Goal: Communication & Community: Answer question/provide support

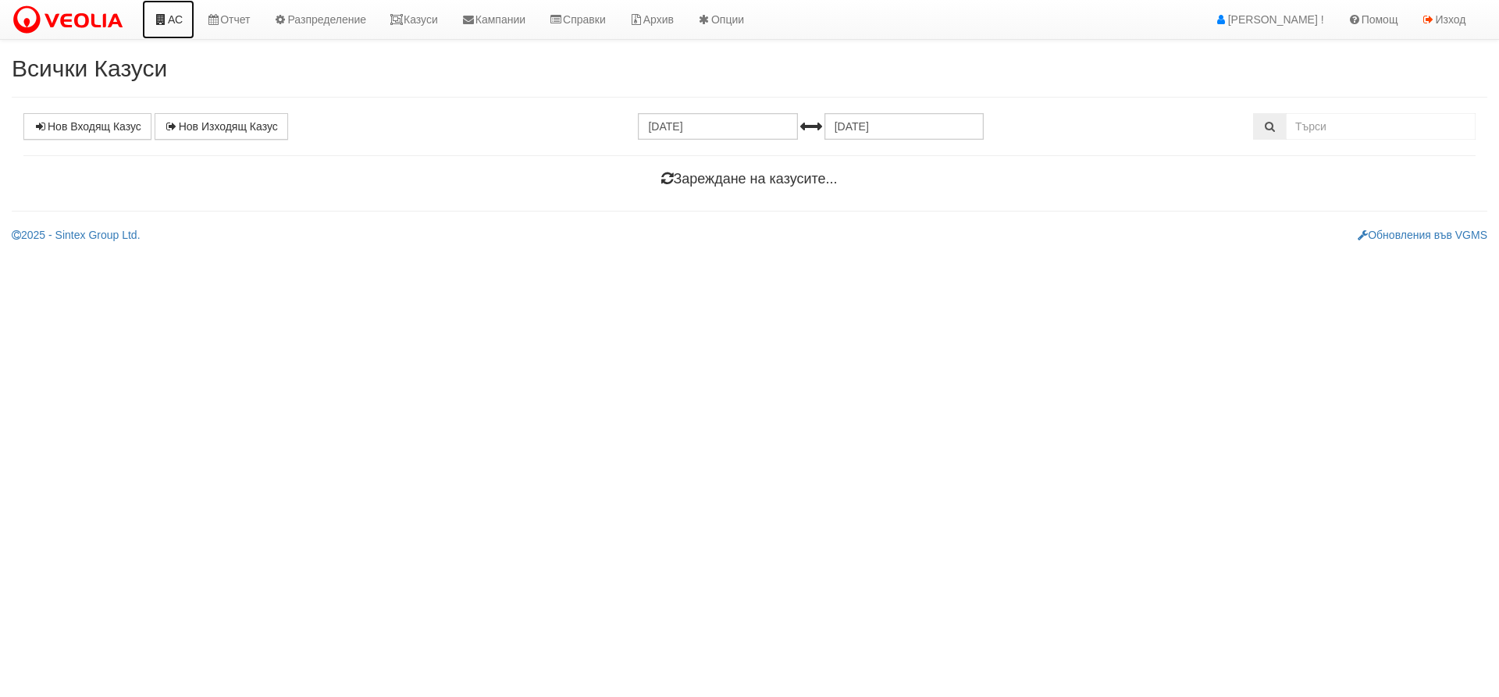
click at [179, 16] on link "АС" at bounding box center [168, 19] width 52 height 39
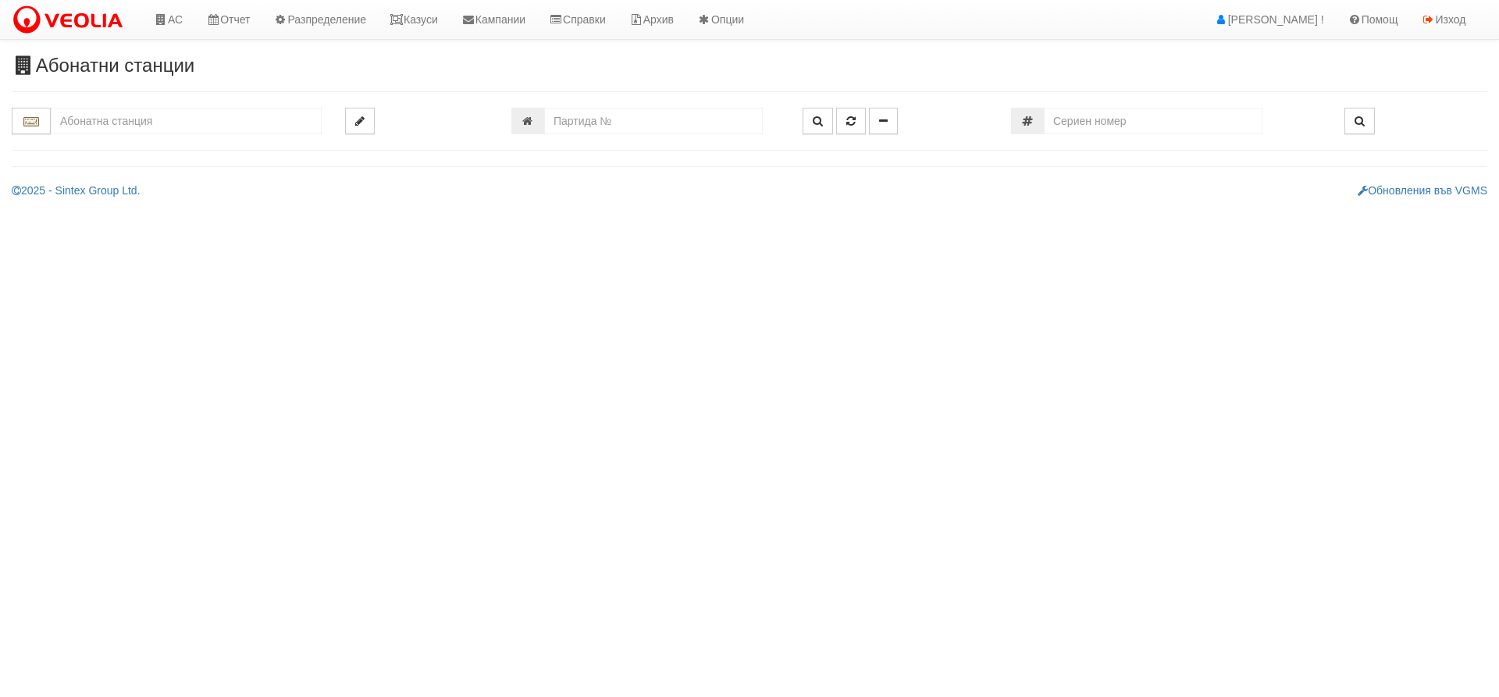
click at [233, 178] on div "Абонатни станции" at bounding box center [749, 126] width 1499 height 143
click at [607, 118] on input "number" at bounding box center [653, 121] width 219 height 27
type input "5852"
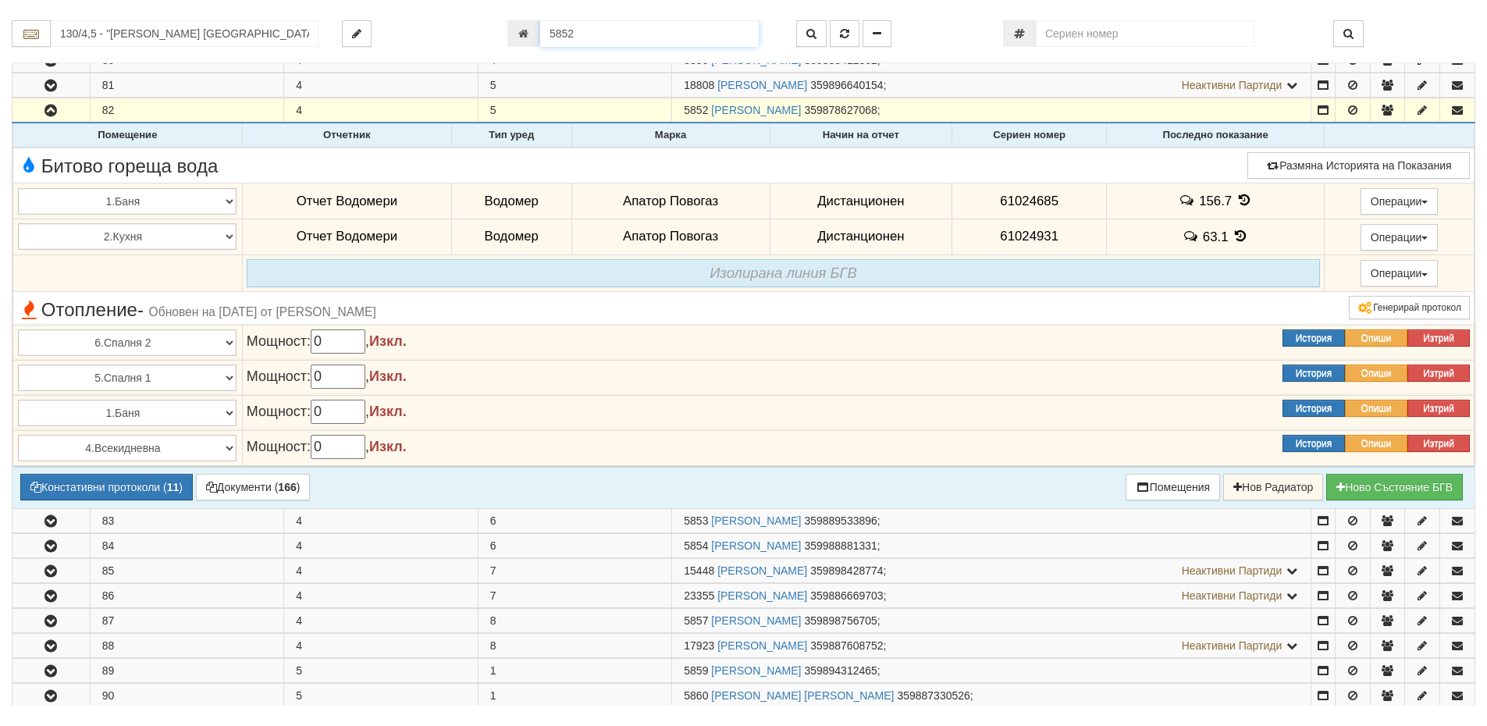
scroll to position [455, 0]
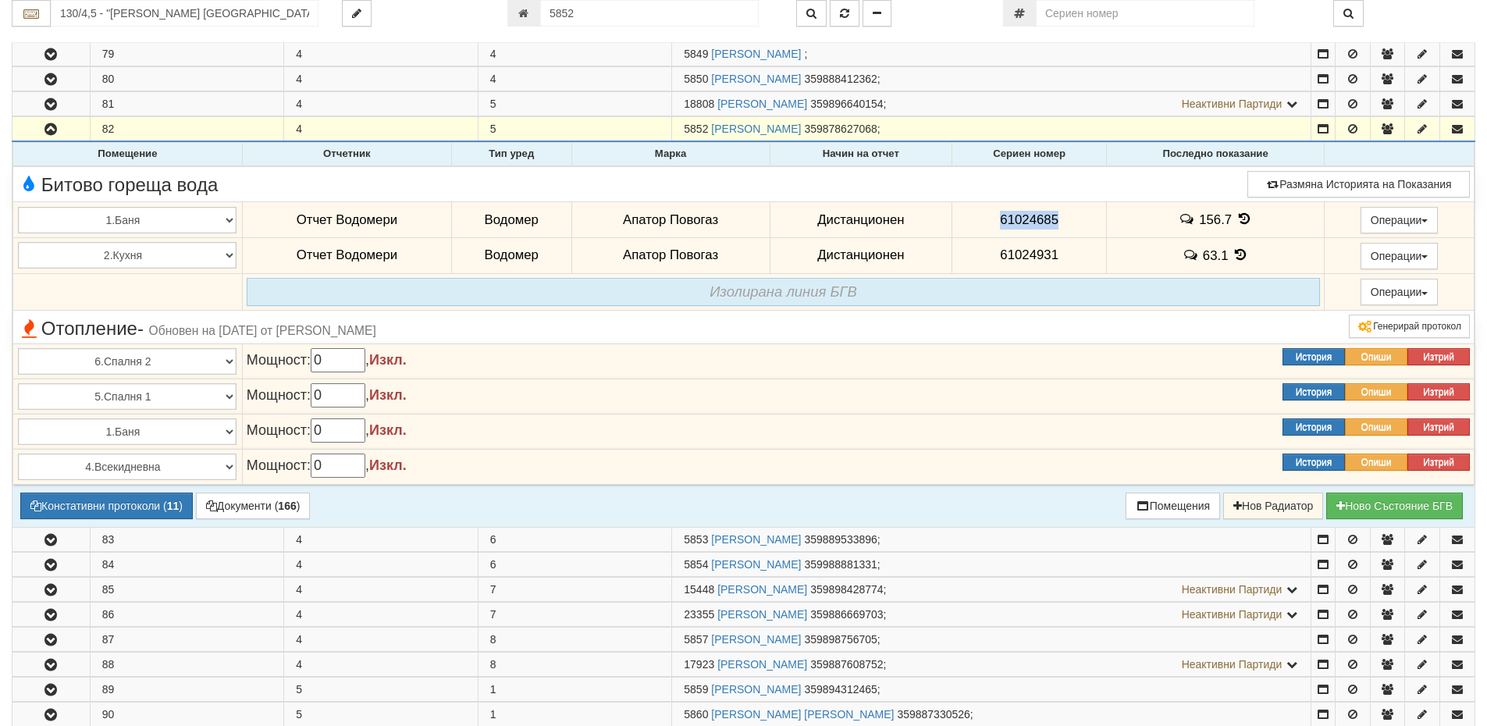
drag, startPoint x: 995, startPoint y: 215, endPoint x: 1056, endPoint y: 222, distance: 61.2
click at [1056, 222] on td "61024685" at bounding box center [1029, 220] width 155 height 36
copy span "61024685"
drag, startPoint x: 995, startPoint y: 254, endPoint x: 1054, endPoint y: 261, distance: 59.6
click at [1054, 261] on td "61024931" at bounding box center [1029, 255] width 155 height 36
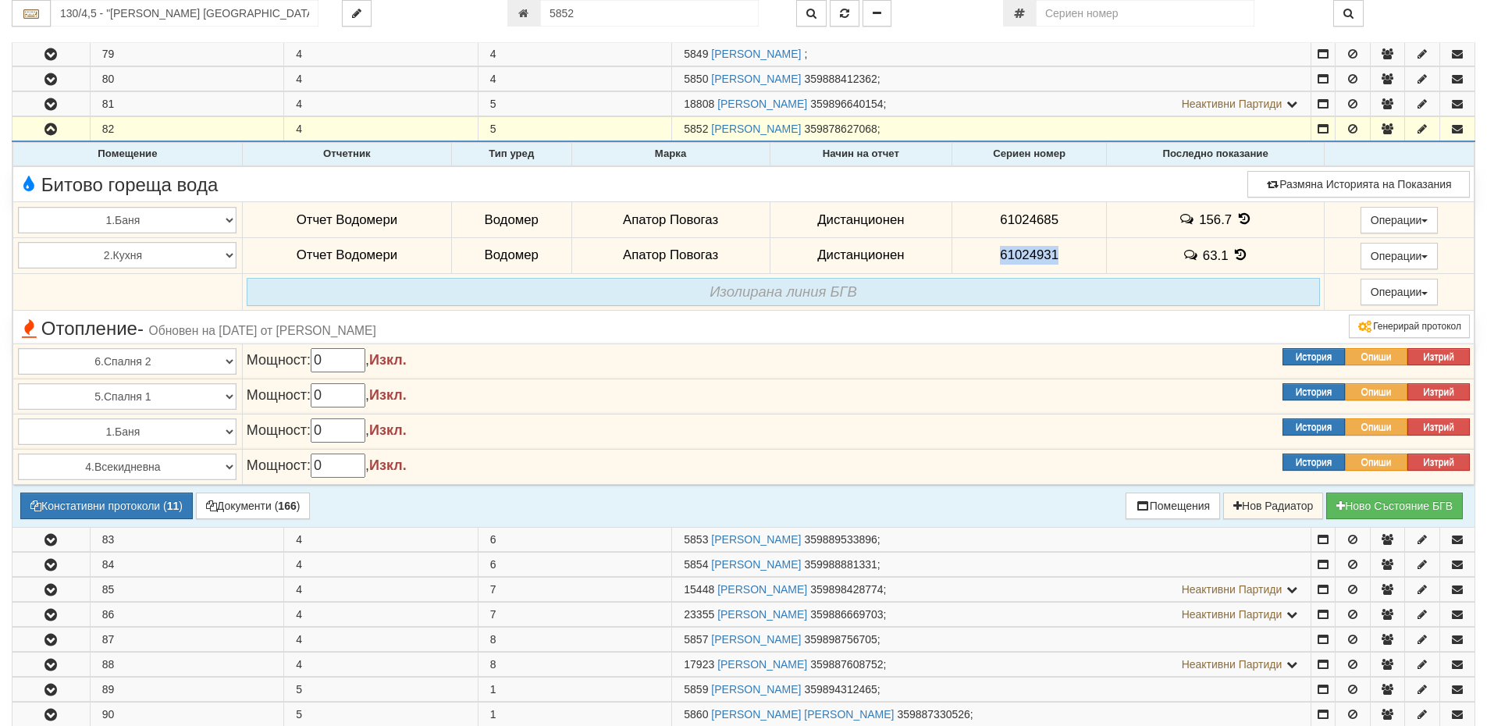
copy span "61024931"
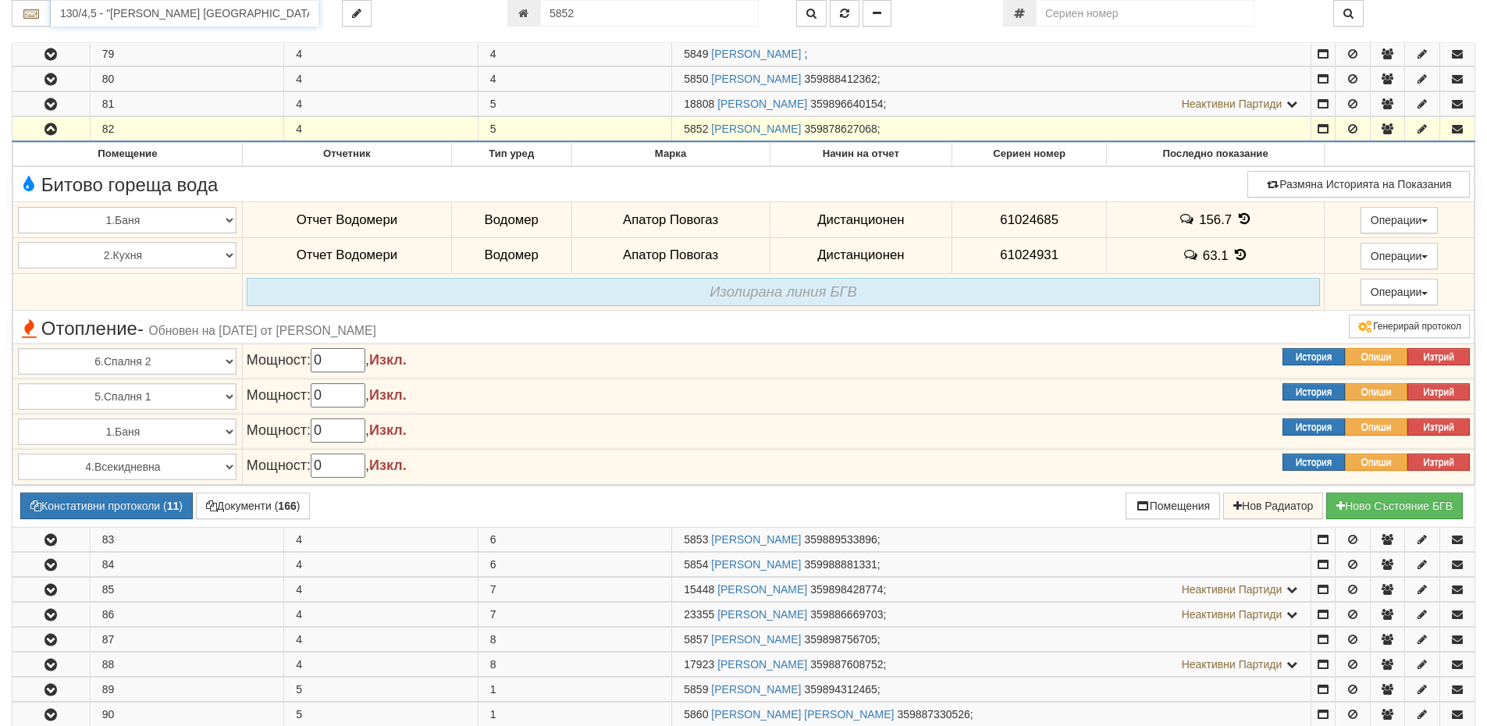
click at [94, 16] on input "130/4,5 - "[PERSON_NAME] [GEOGRAPHIC_DATA] " ЕАД" at bounding box center [185, 13] width 268 height 27
click at [91, 36] on div "120/1 - Младост - "ВЕОЛИЯ"" at bounding box center [184, 38] width 263 height 18
type input "120/1 - Младост - "ВЕОЛИЯ""
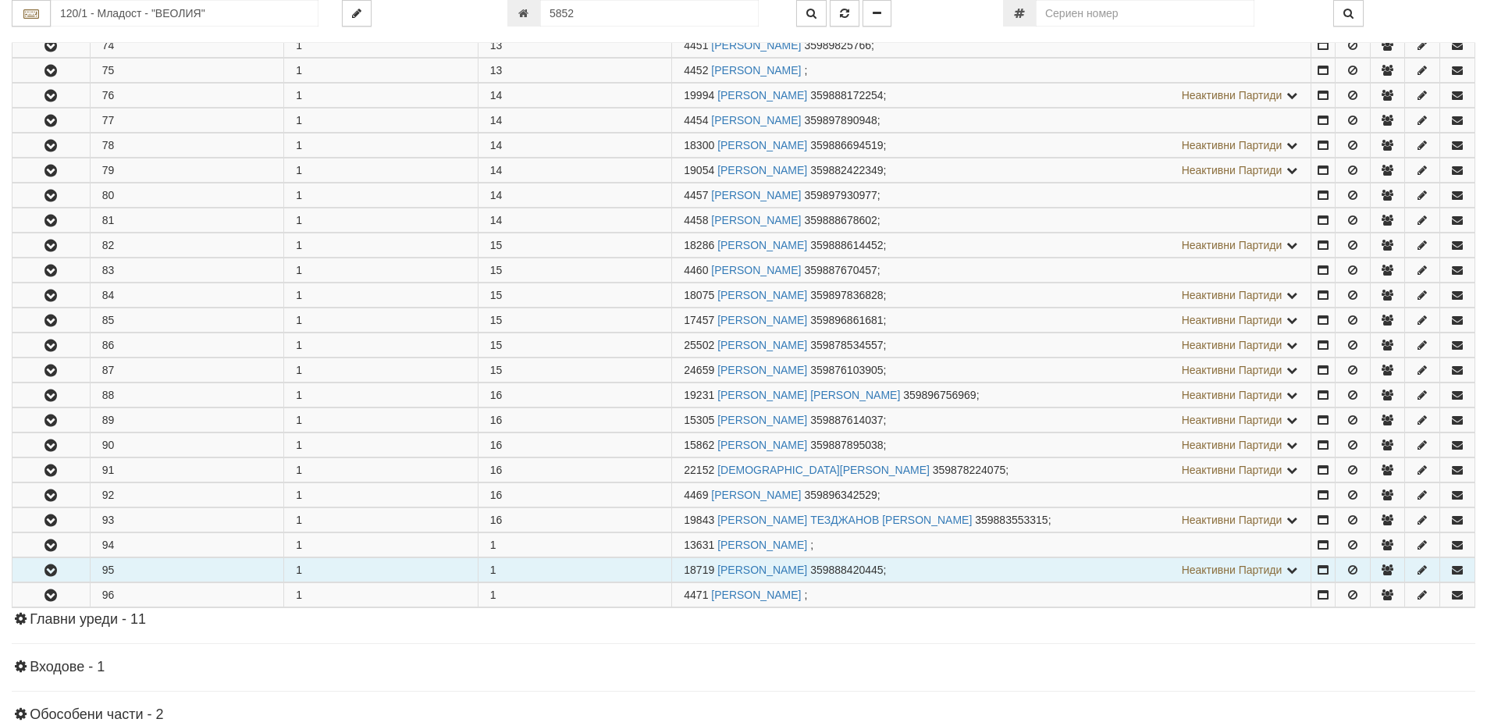
scroll to position [2185, 0]
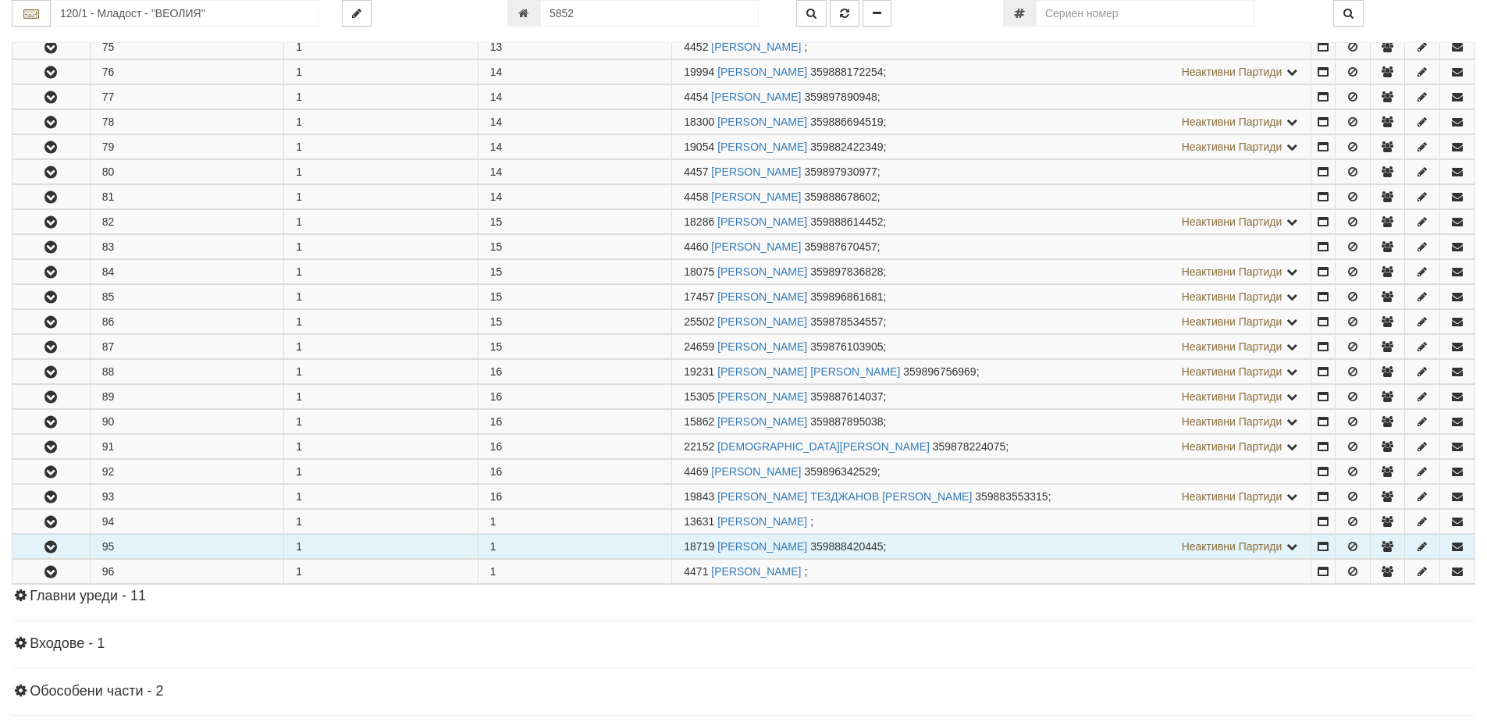
click at [44, 548] on icon "button" at bounding box center [50, 547] width 19 height 11
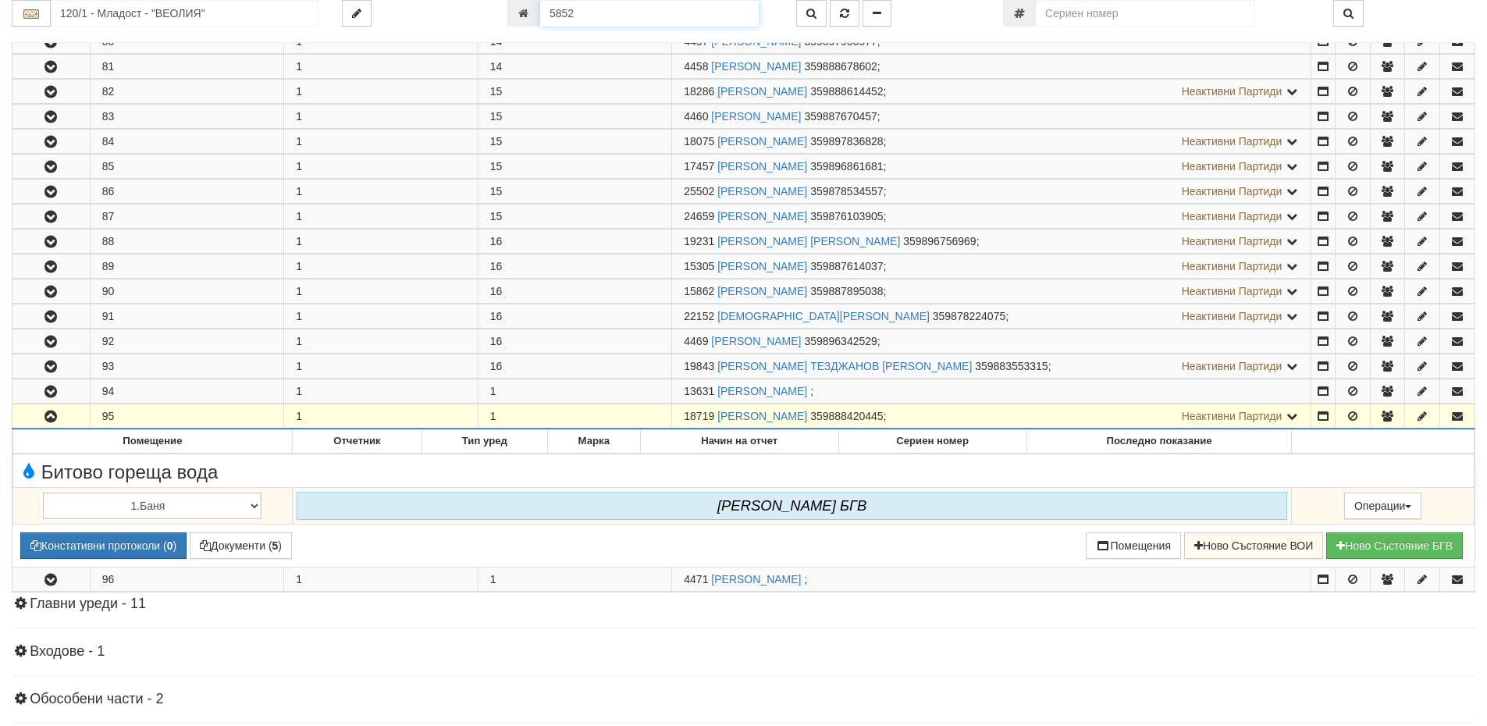
scroll to position [2261, 0]
drag, startPoint x: 563, startPoint y: 9, endPoint x: 535, endPoint y: 8, distance: 27.4
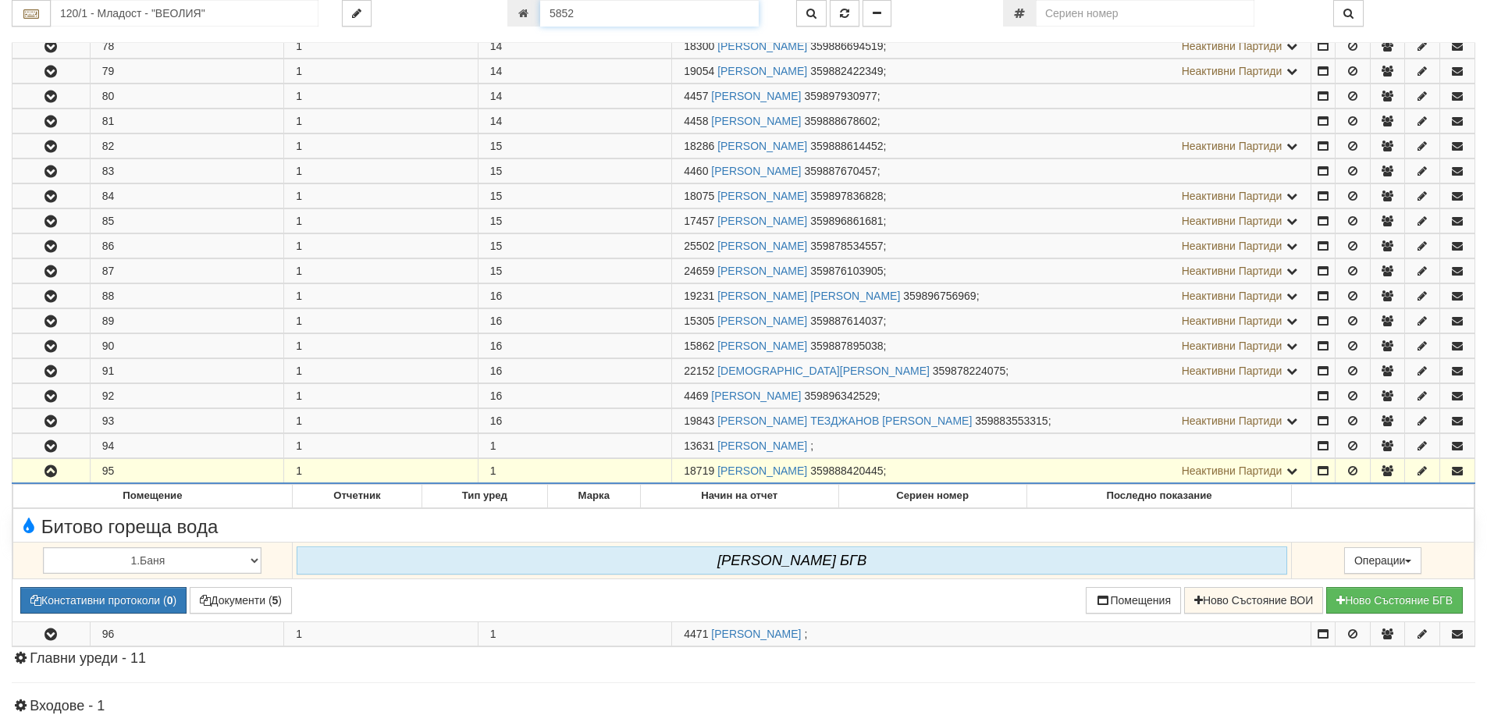
click at [535, 8] on div "5852" at bounding box center [639, 13] width 265 height 27
type input "18719"
type input "120/1 - "[PERSON_NAME] [GEOGRAPHIC_DATA] " ЕАД"
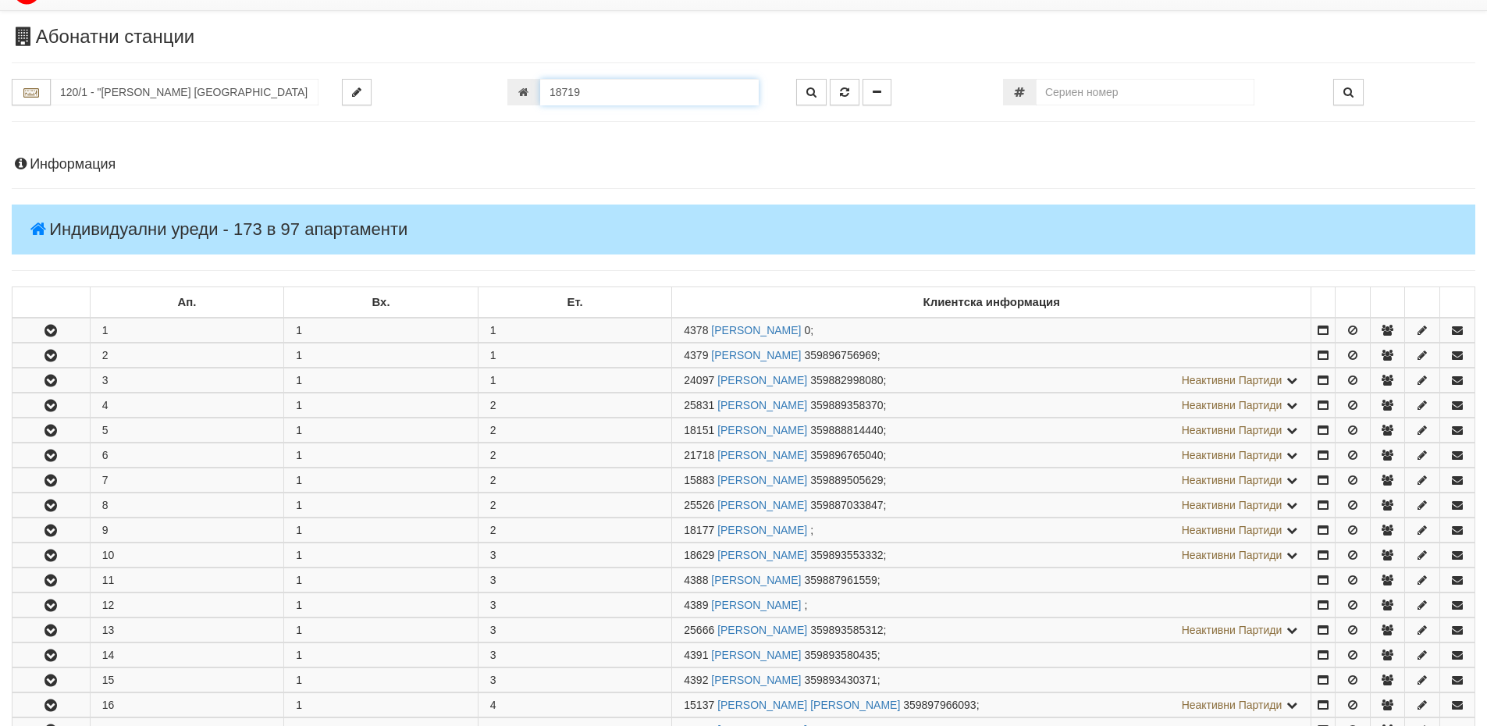
scroll to position [0, 0]
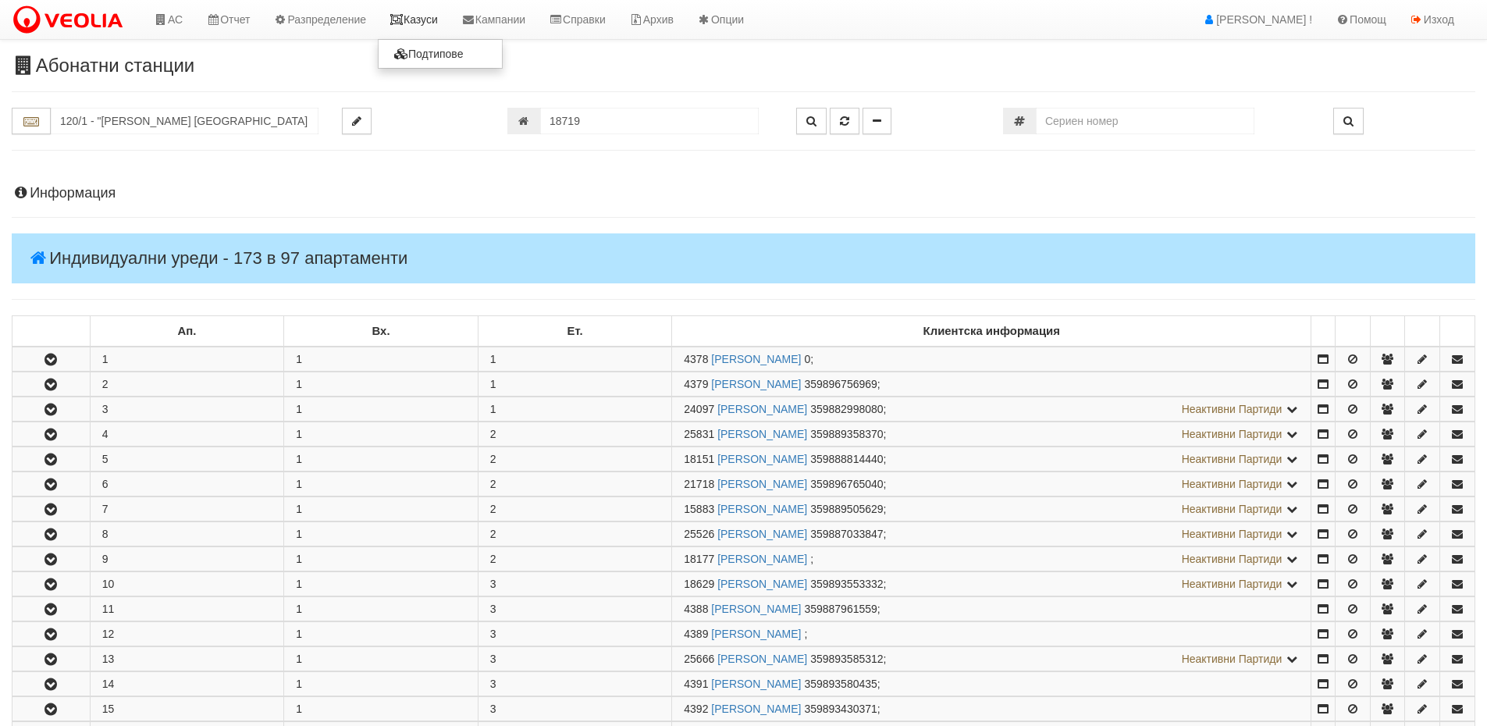
click at [432, 18] on link "Казуси" at bounding box center [414, 19] width 72 height 39
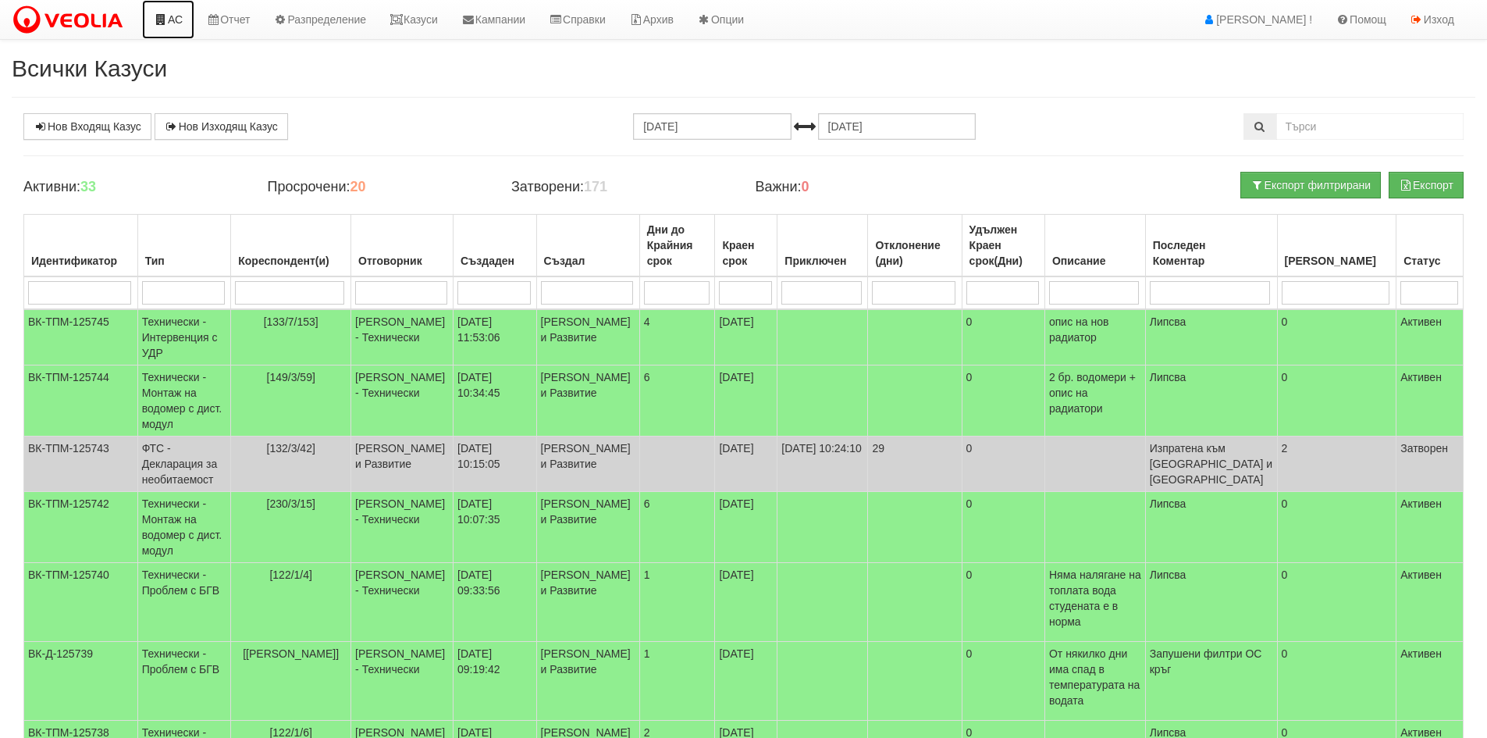
click at [173, 23] on link "АС" at bounding box center [168, 19] width 52 height 39
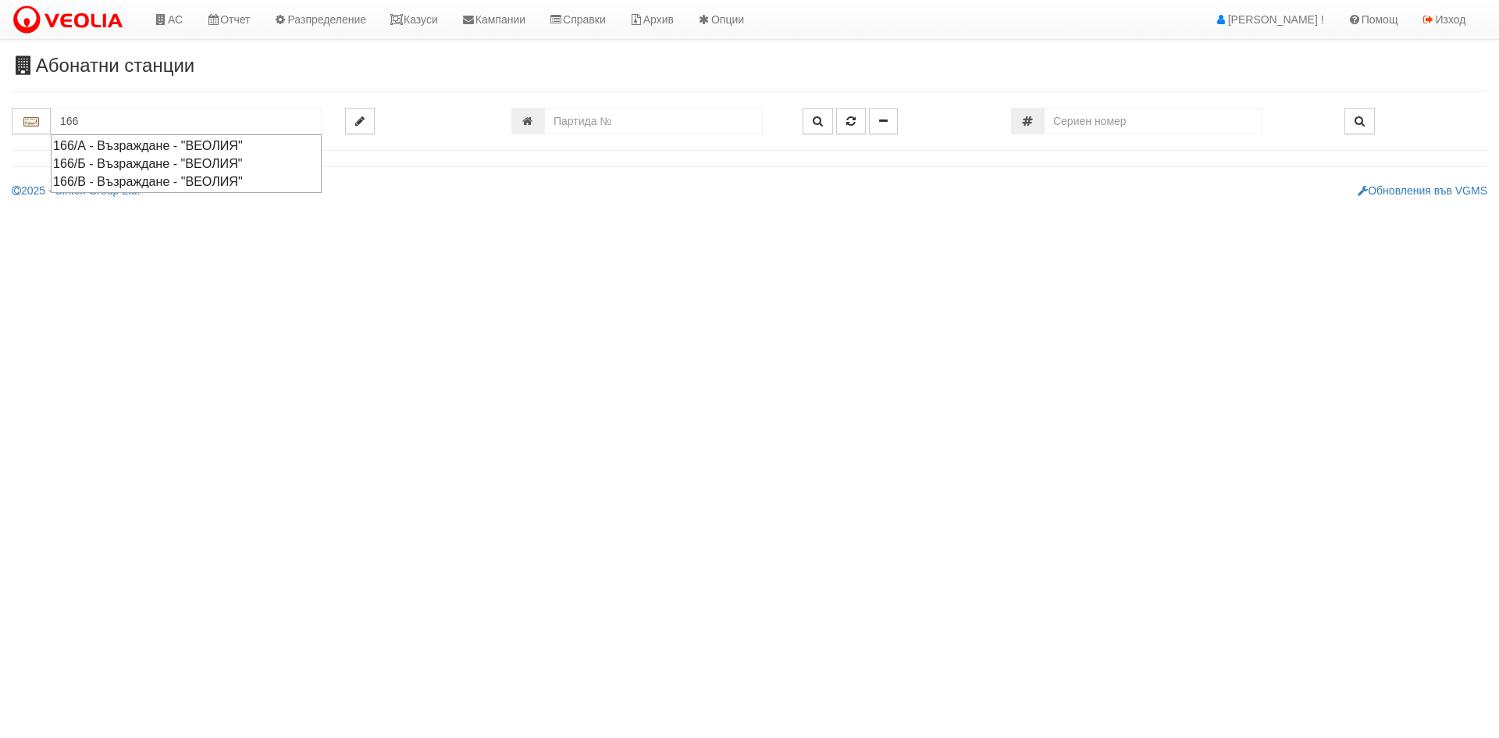
click at [116, 162] on div "166/Б - Възраждане - "ВЕОЛИЯ"" at bounding box center [186, 164] width 266 height 18
type input "166/Б - Възраждане - "ВЕОЛИЯ""
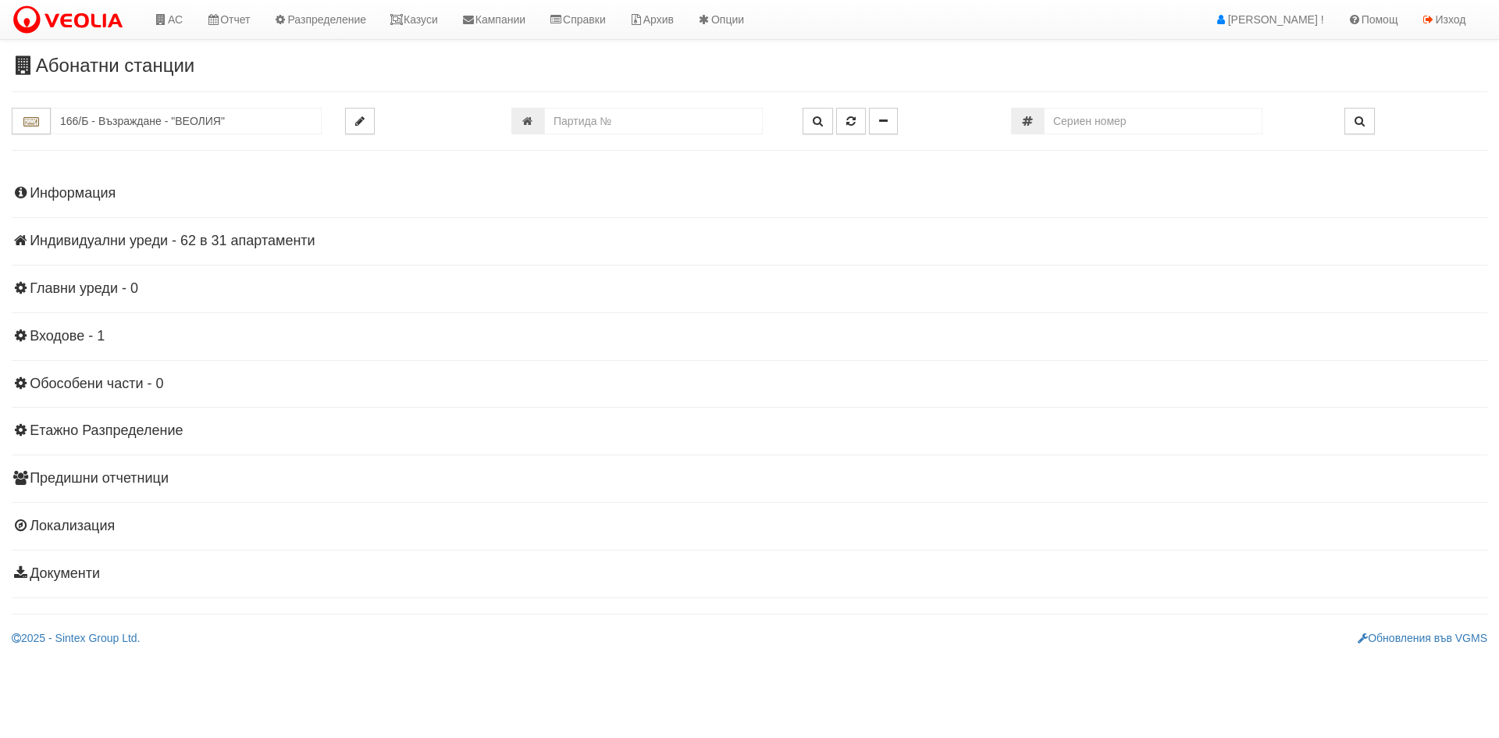
click at [223, 237] on h4 "Индивидуални уреди - 62 в 31 апартаменти" at bounding box center [749, 241] width 1475 height 16
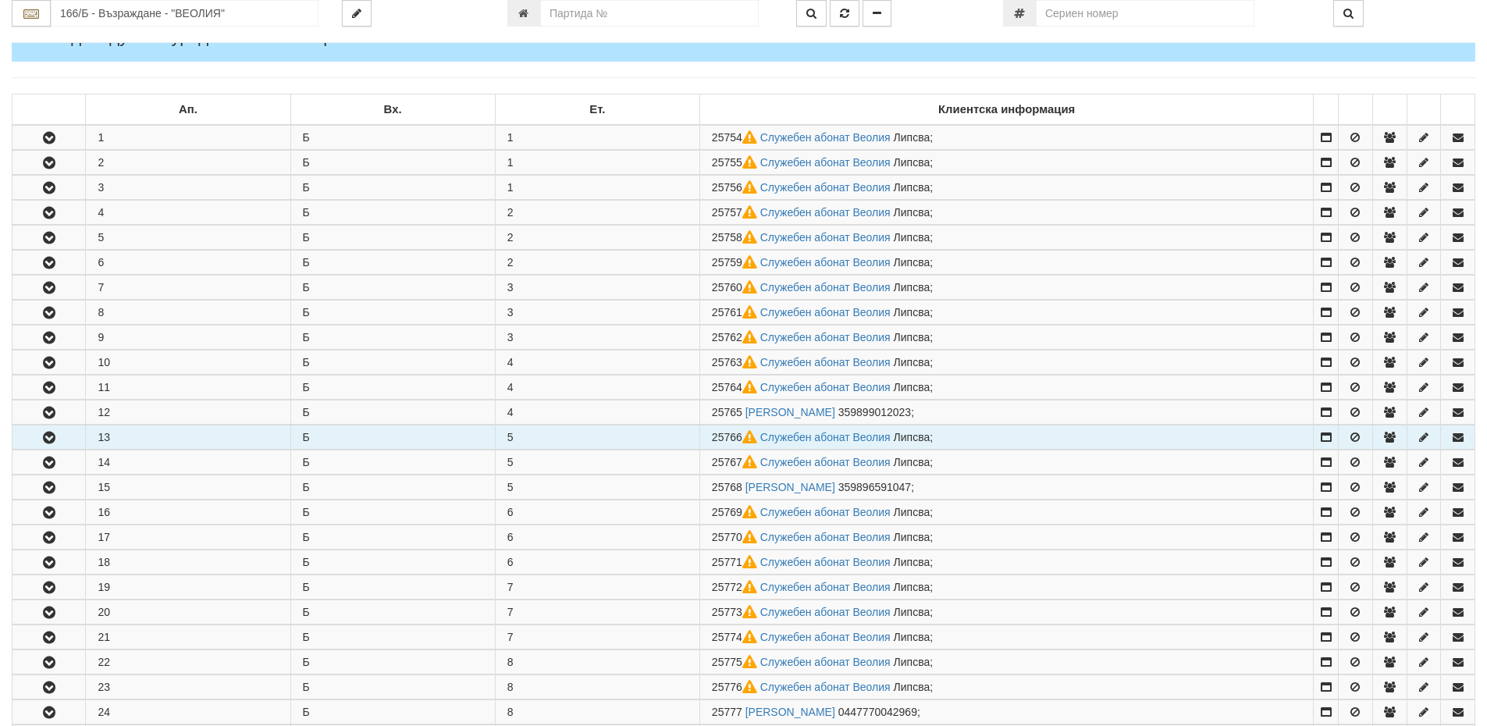
scroll to position [312, 0]
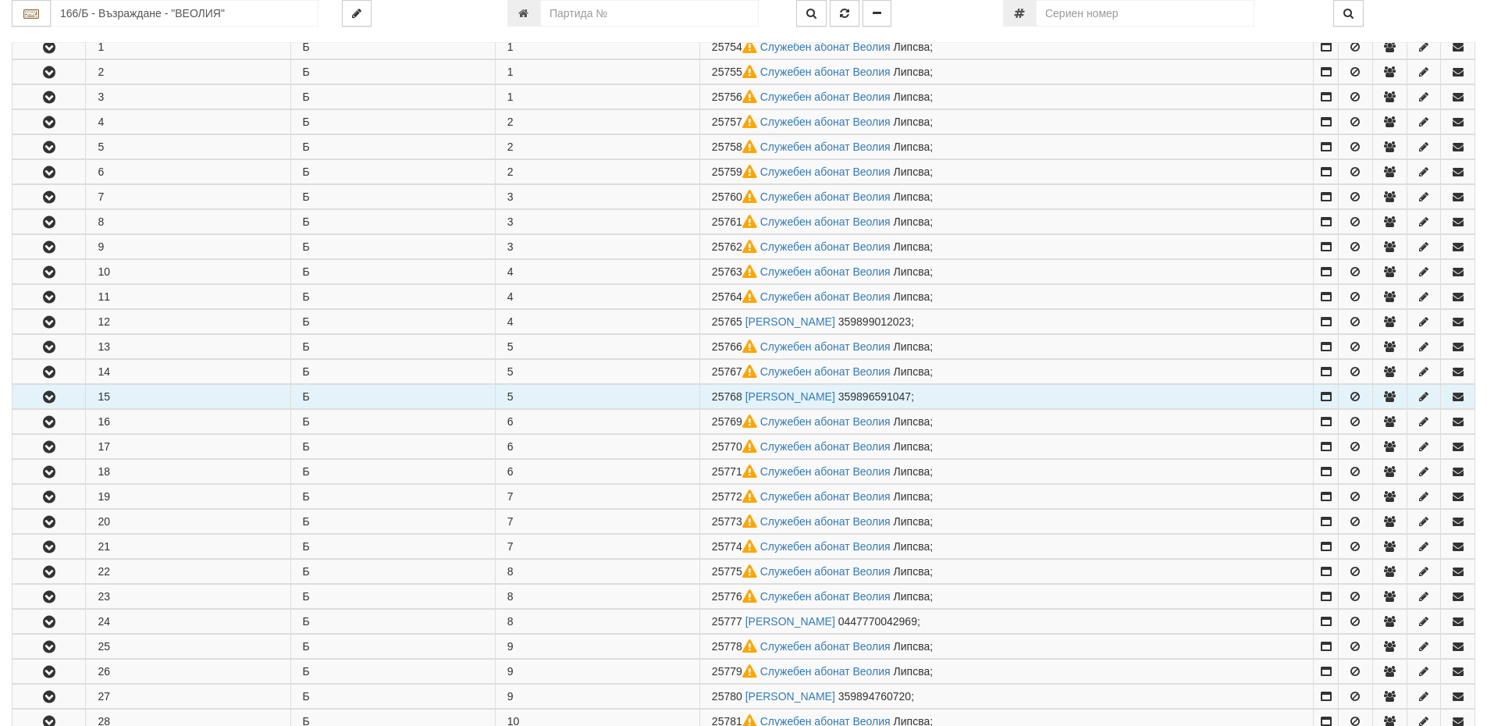
click at [44, 400] on icon "button" at bounding box center [49, 397] width 19 height 11
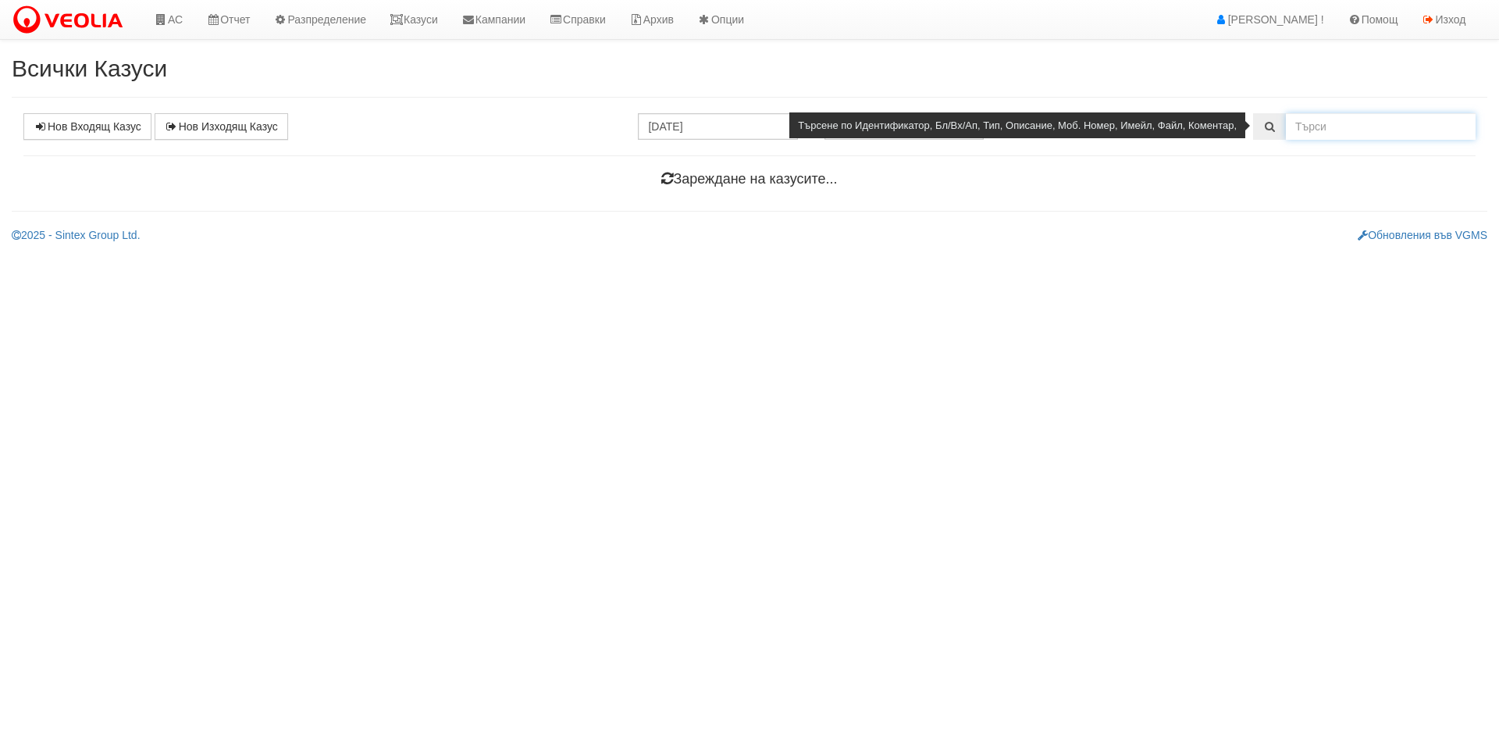
click at [1325, 125] on input "text" at bounding box center [1381, 126] width 190 height 27
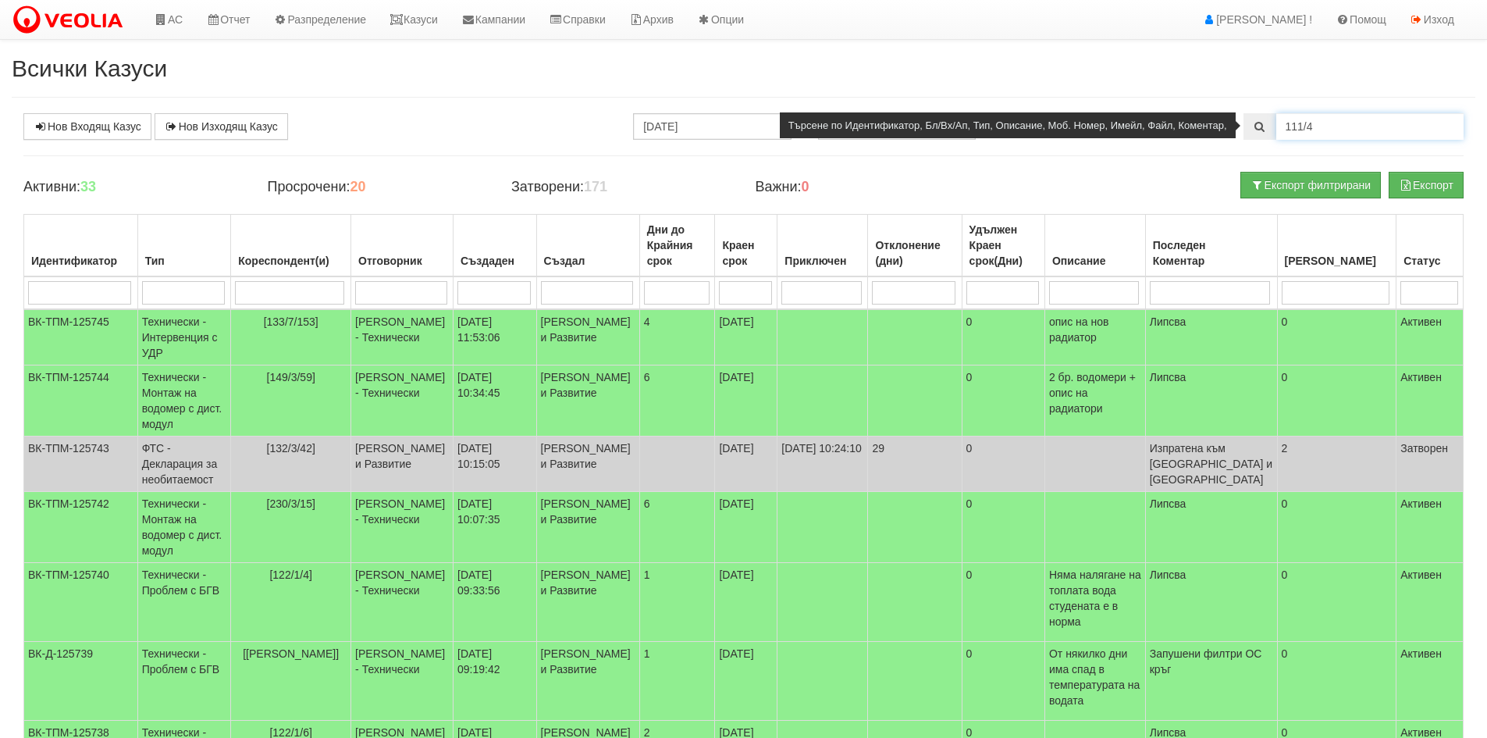
type input "111/4"
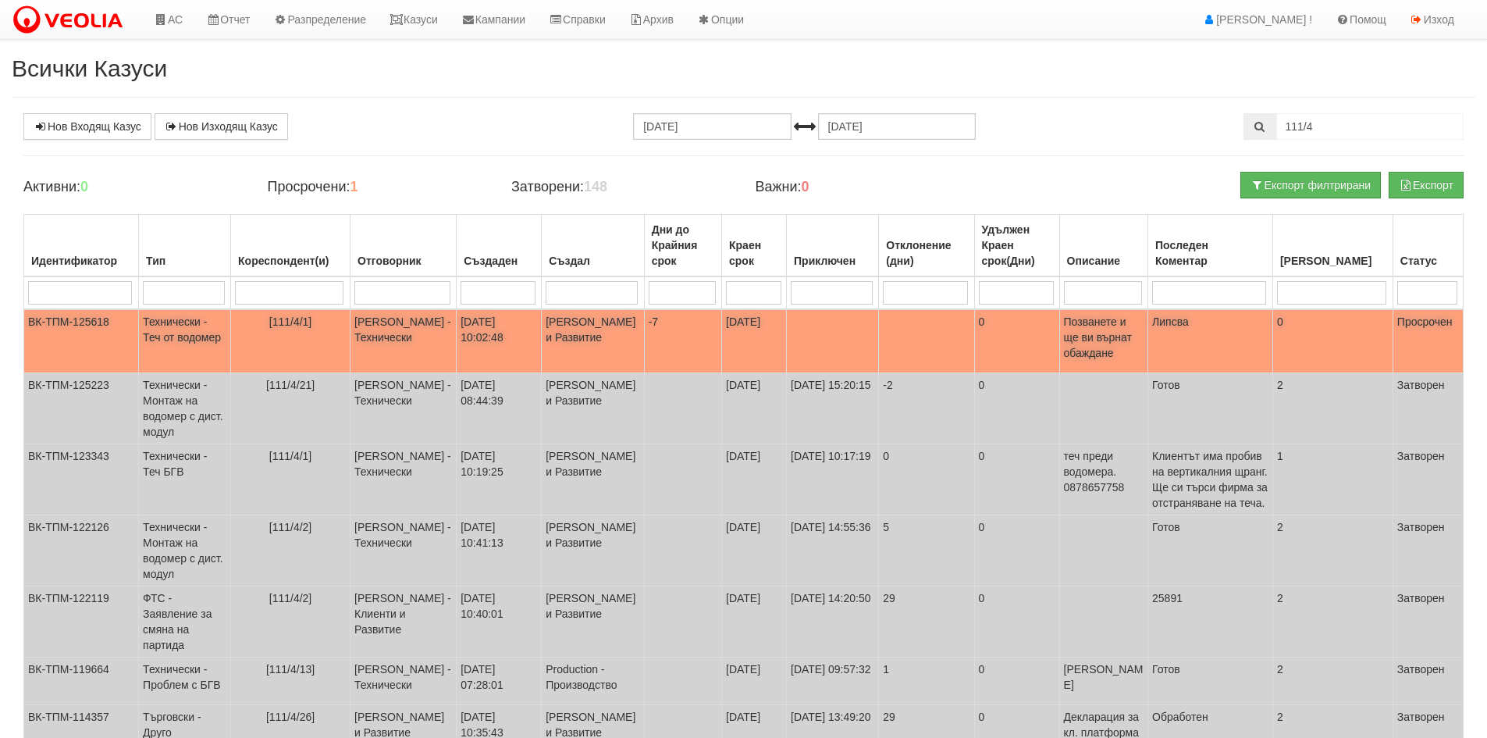
click at [201, 339] on td "Технически - Теч от водомер" at bounding box center [185, 341] width 92 height 64
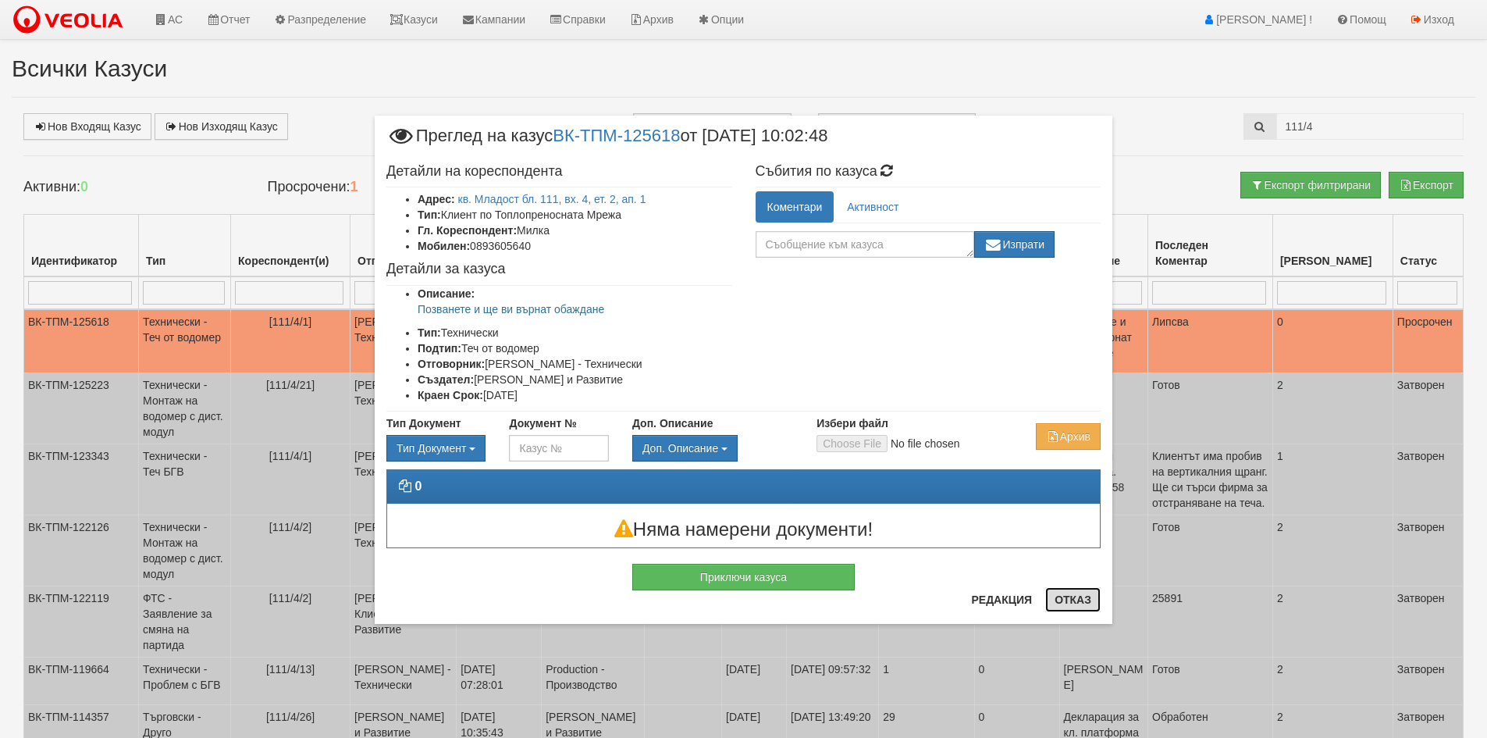
click at [1079, 603] on button "Отказ" at bounding box center [1072, 599] width 55 height 25
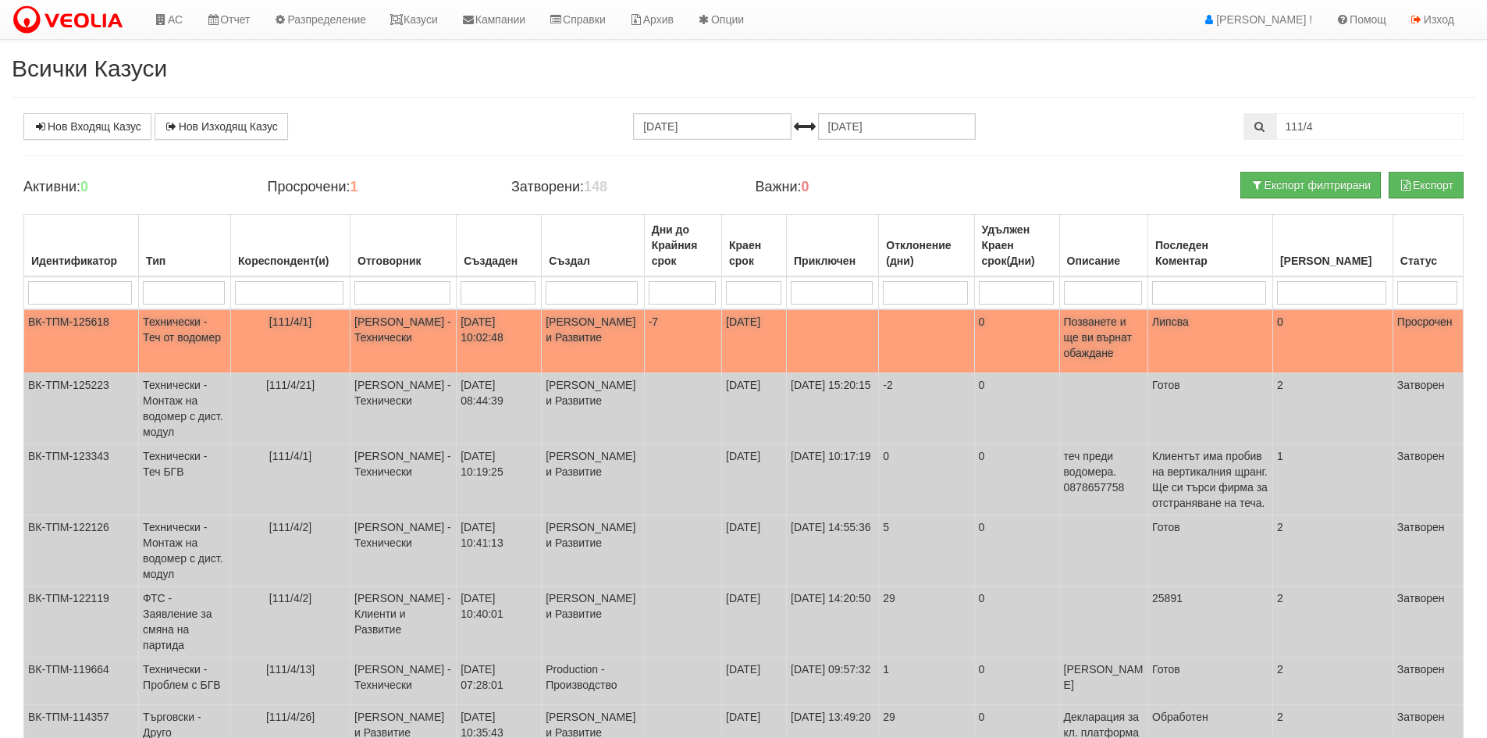
click at [190, 339] on td "Технически - Теч от водомер" at bounding box center [185, 341] width 92 height 64
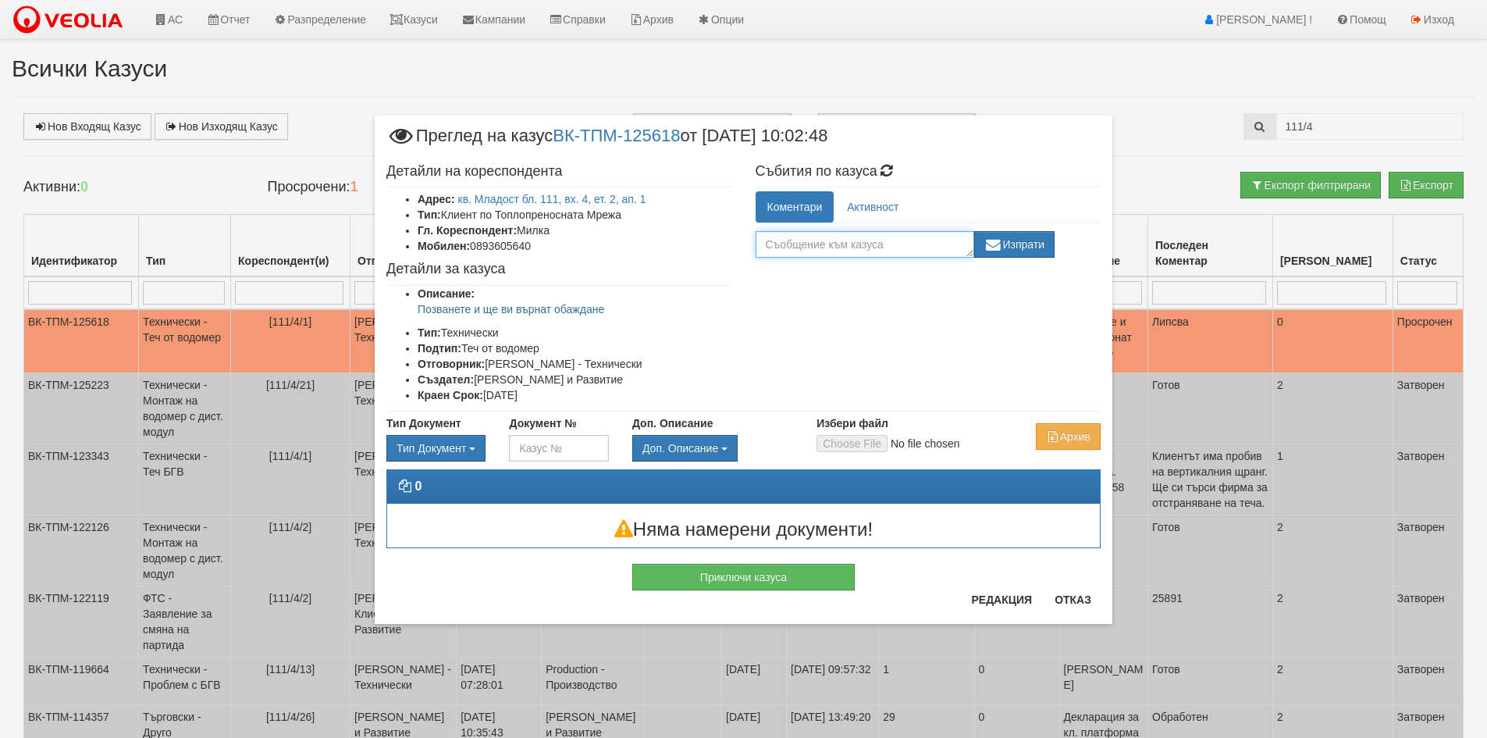
click at [784, 233] on textarea at bounding box center [865, 244] width 219 height 27
type textarea "Клиентът ще си ремонтира сам и след това ще пусне заявка само за пломбиране."
click at [1029, 240] on button "Изпрати" at bounding box center [1014, 244] width 81 height 27
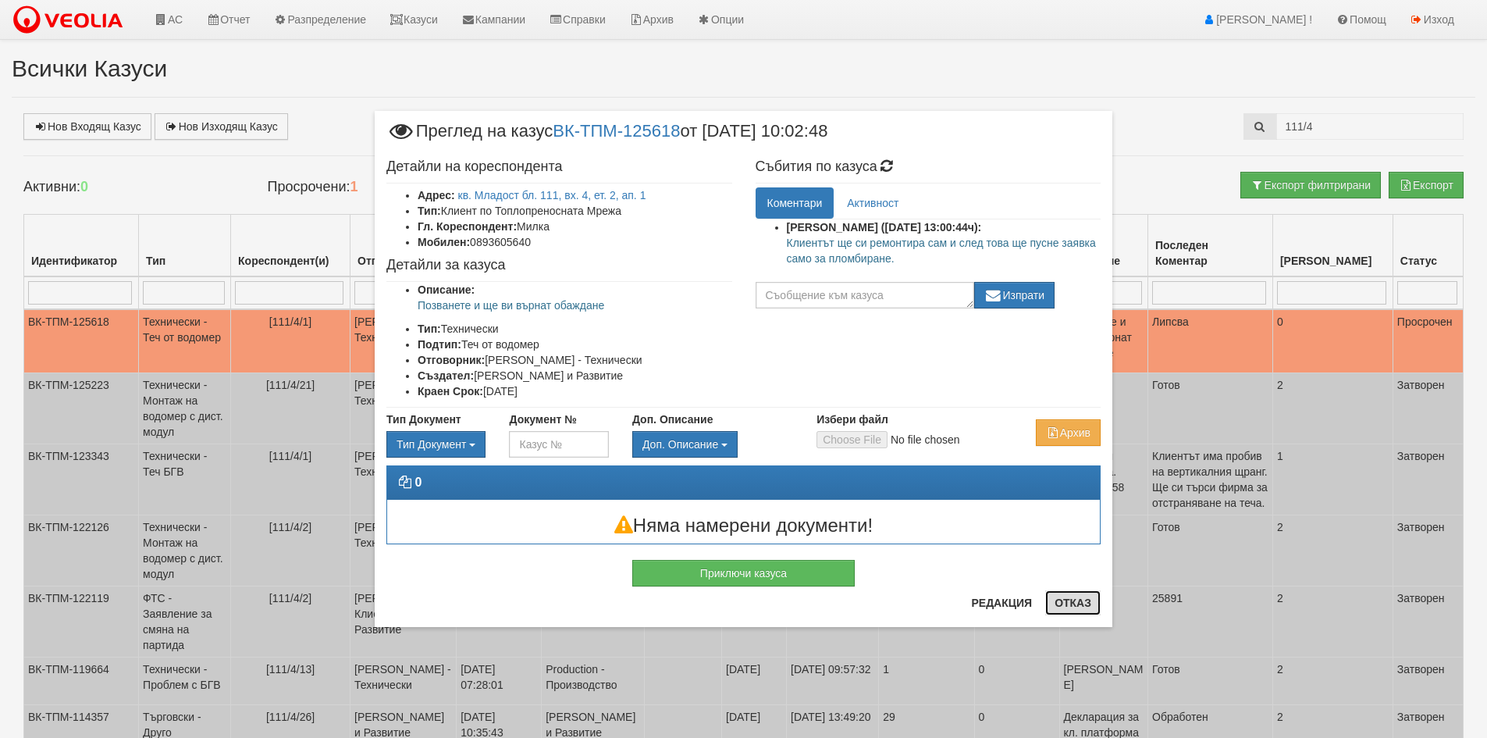
click at [1066, 599] on button "Отказ" at bounding box center [1072, 602] width 55 height 25
